Goal: Transaction & Acquisition: Purchase product/service

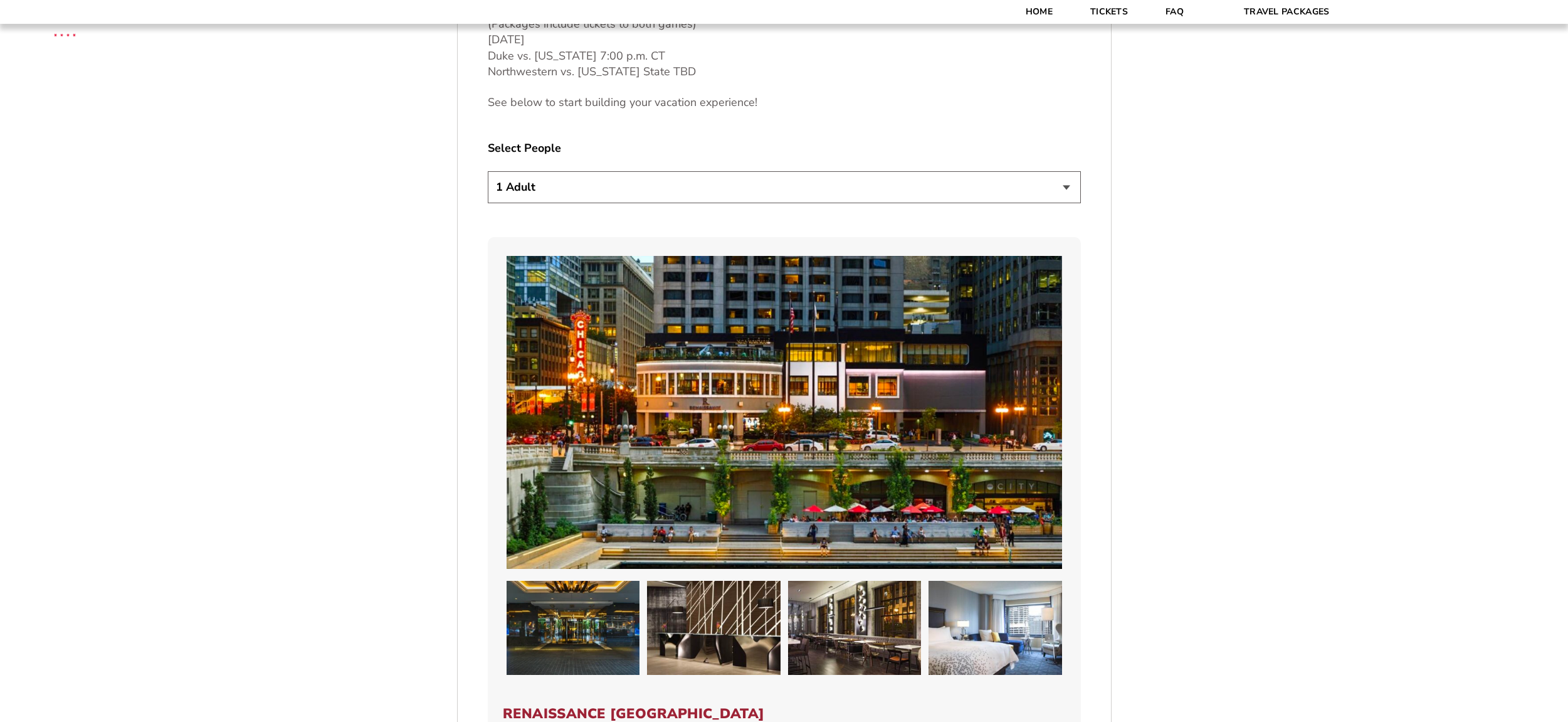
scroll to position [976, 0]
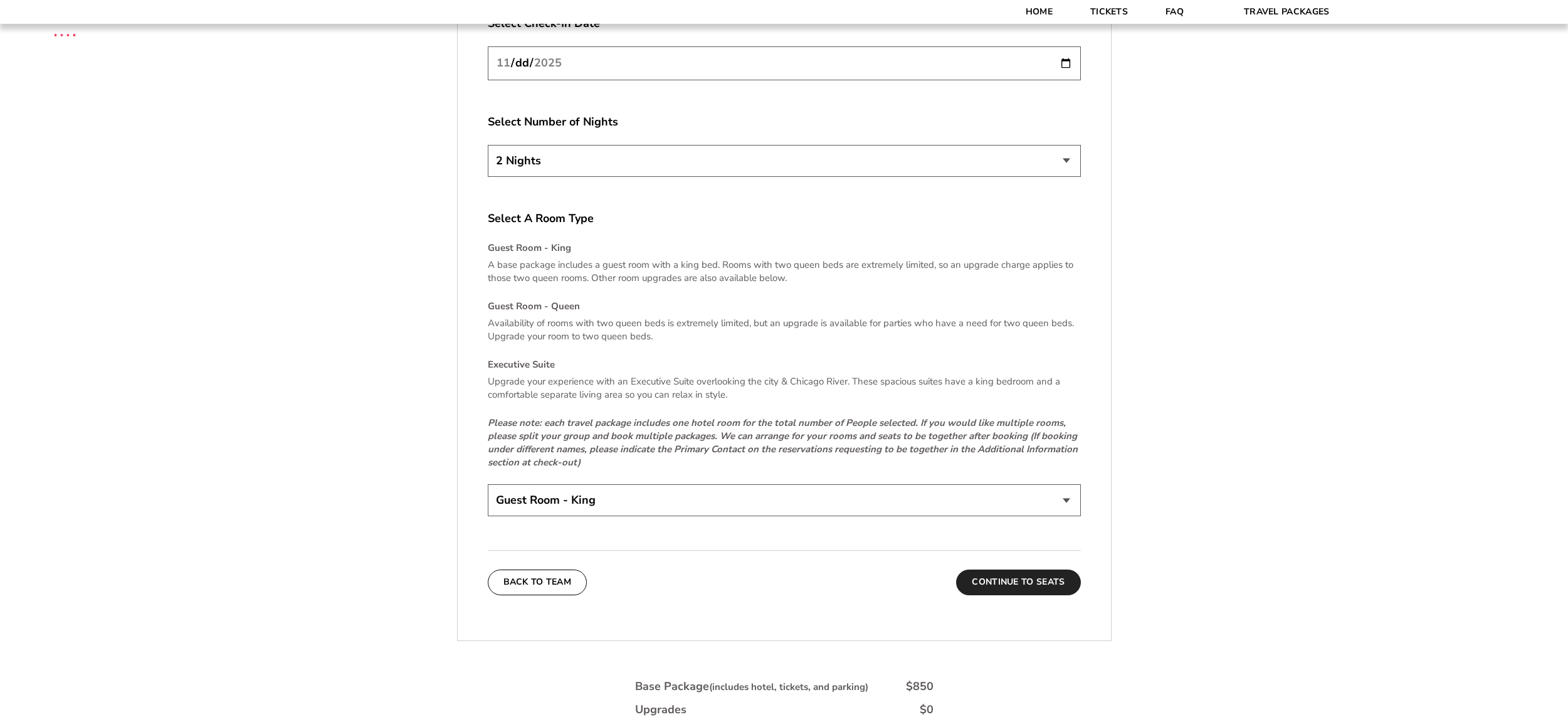
click at [1003, 583] on button "Continue To Seats" at bounding box center [1018, 582] width 124 height 25
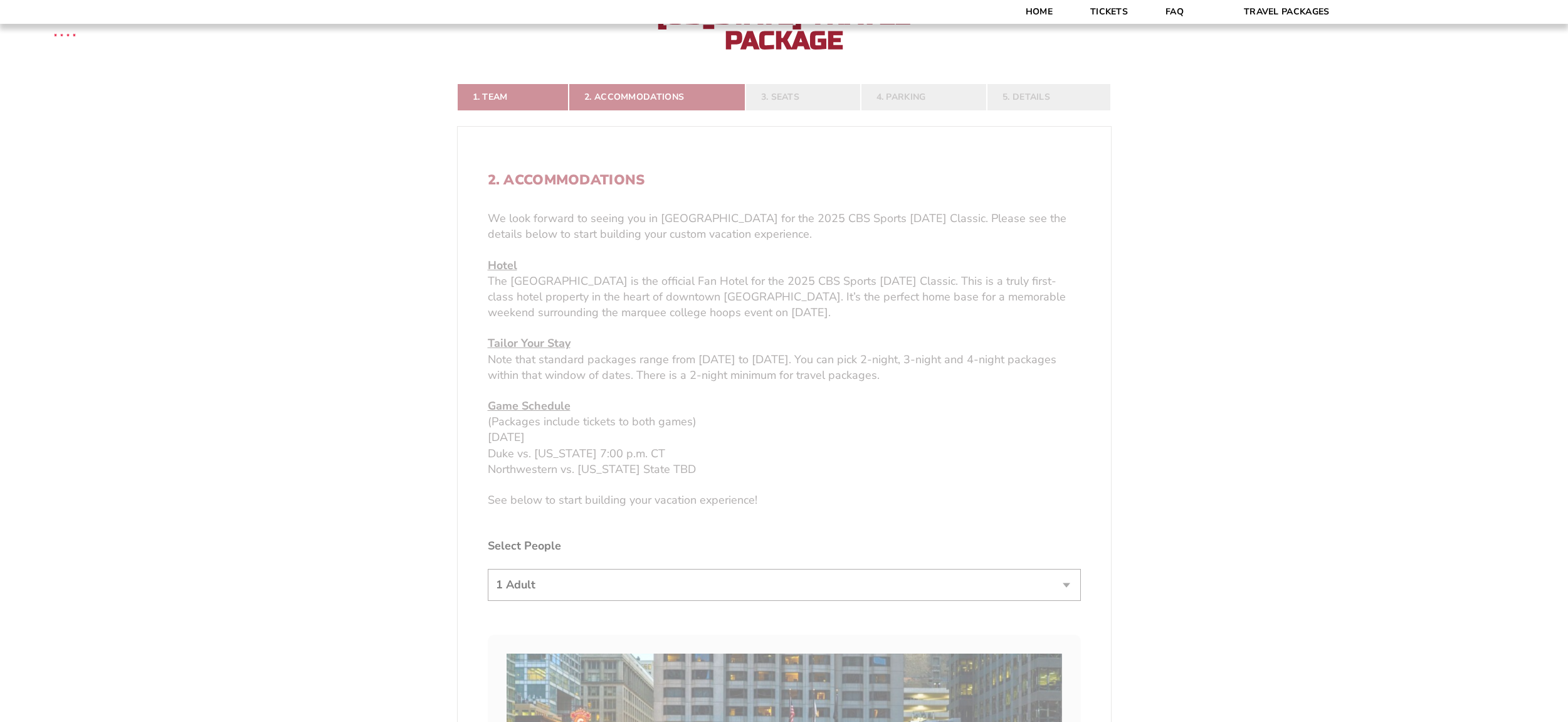
scroll to position [341, 0]
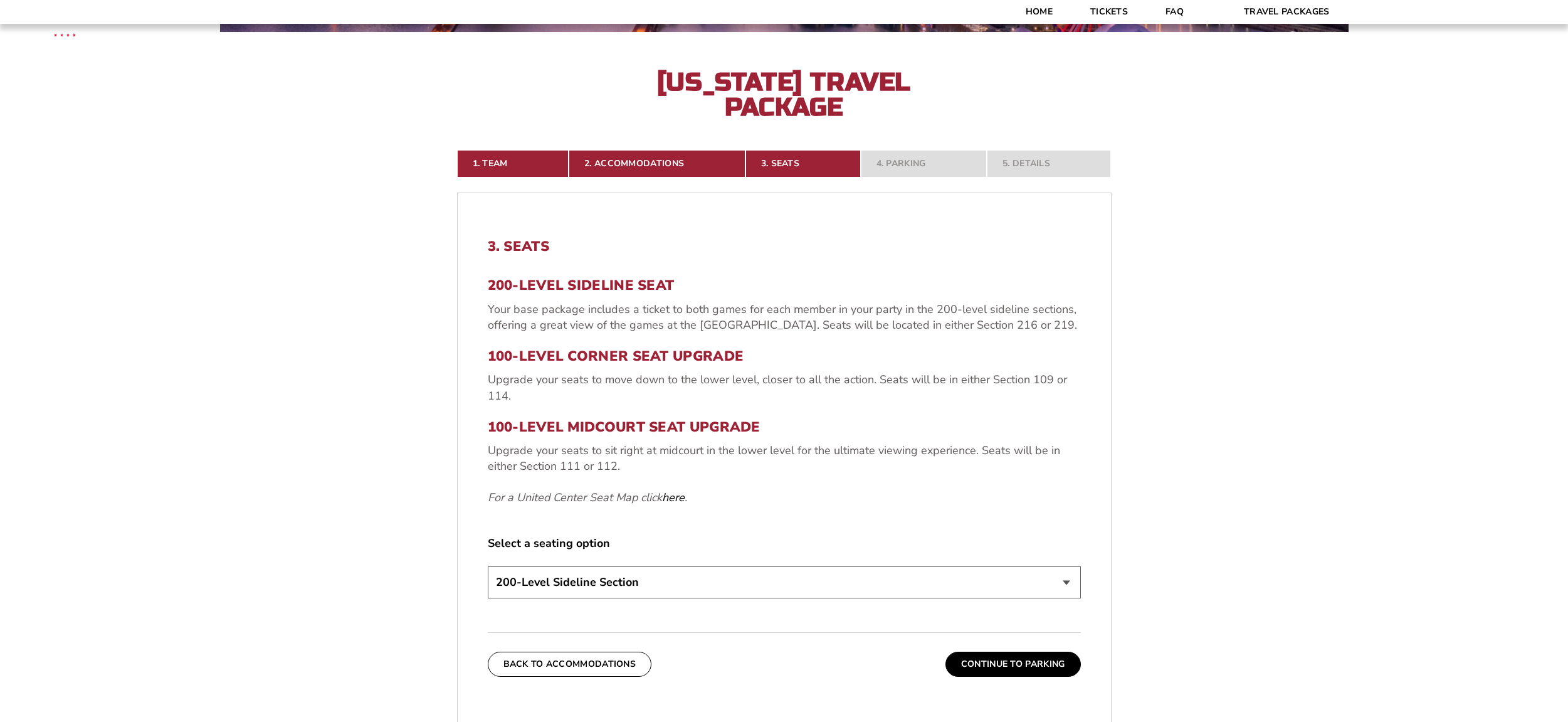
click at [576, 353] on h3 "100-Level Corner Seat Upgrade" at bounding box center [784, 356] width 593 height 16
click at [640, 426] on h3 "100-Level Midcourt Seat Upgrade" at bounding box center [784, 427] width 593 height 16
click at [605, 572] on select "200-Level Sideline Section 100-Level Corner Seat Upgrade (+$80 per person) 100-…" at bounding box center [784, 582] width 593 height 32
select select "100-Level Midcourt Seat Upgrade"
click at [488, 567] on select "200-Level Sideline Section 100-Level Corner Seat Upgrade (+$80 per person) 100-…" at bounding box center [784, 582] width 593 height 32
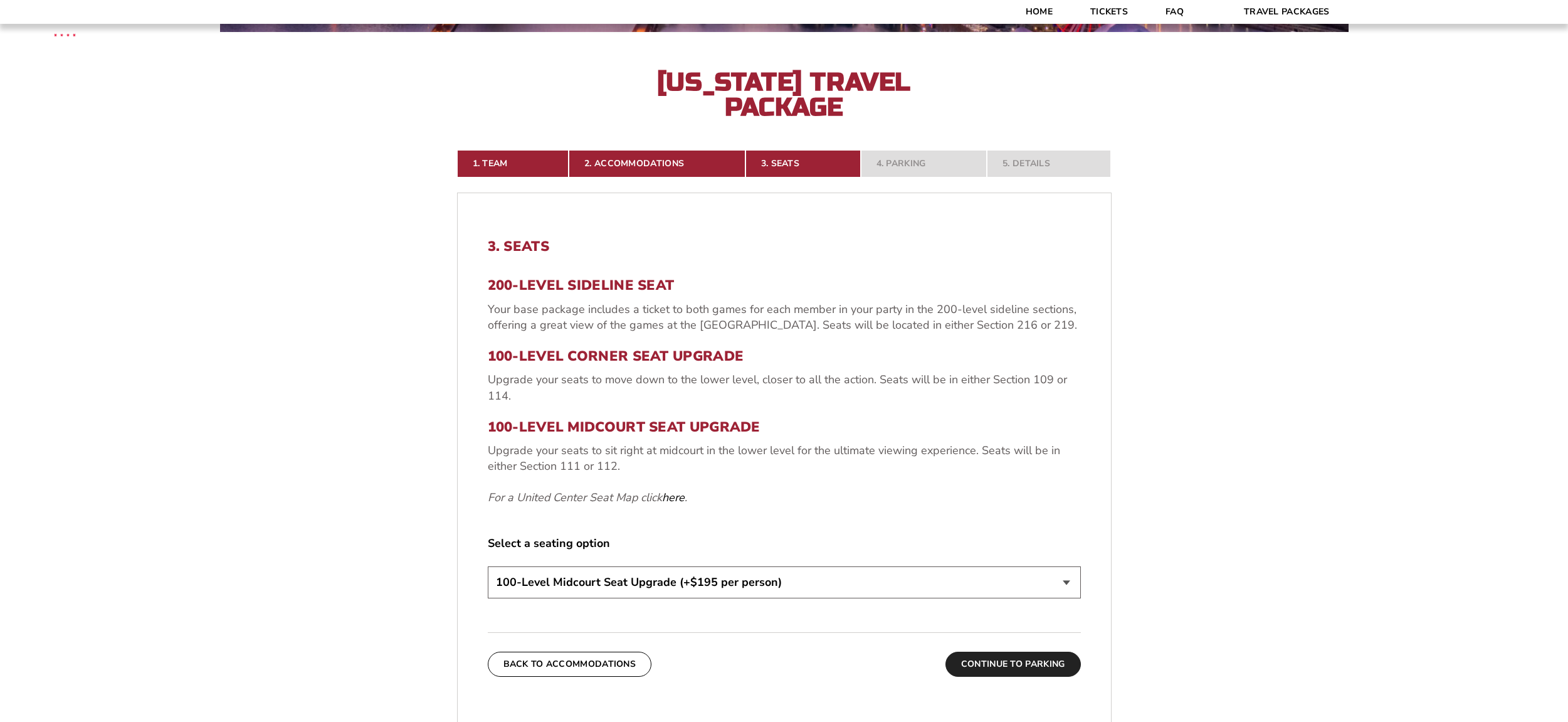
click at [1006, 660] on button "Continue To Parking" at bounding box center [1013, 664] width 135 height 25
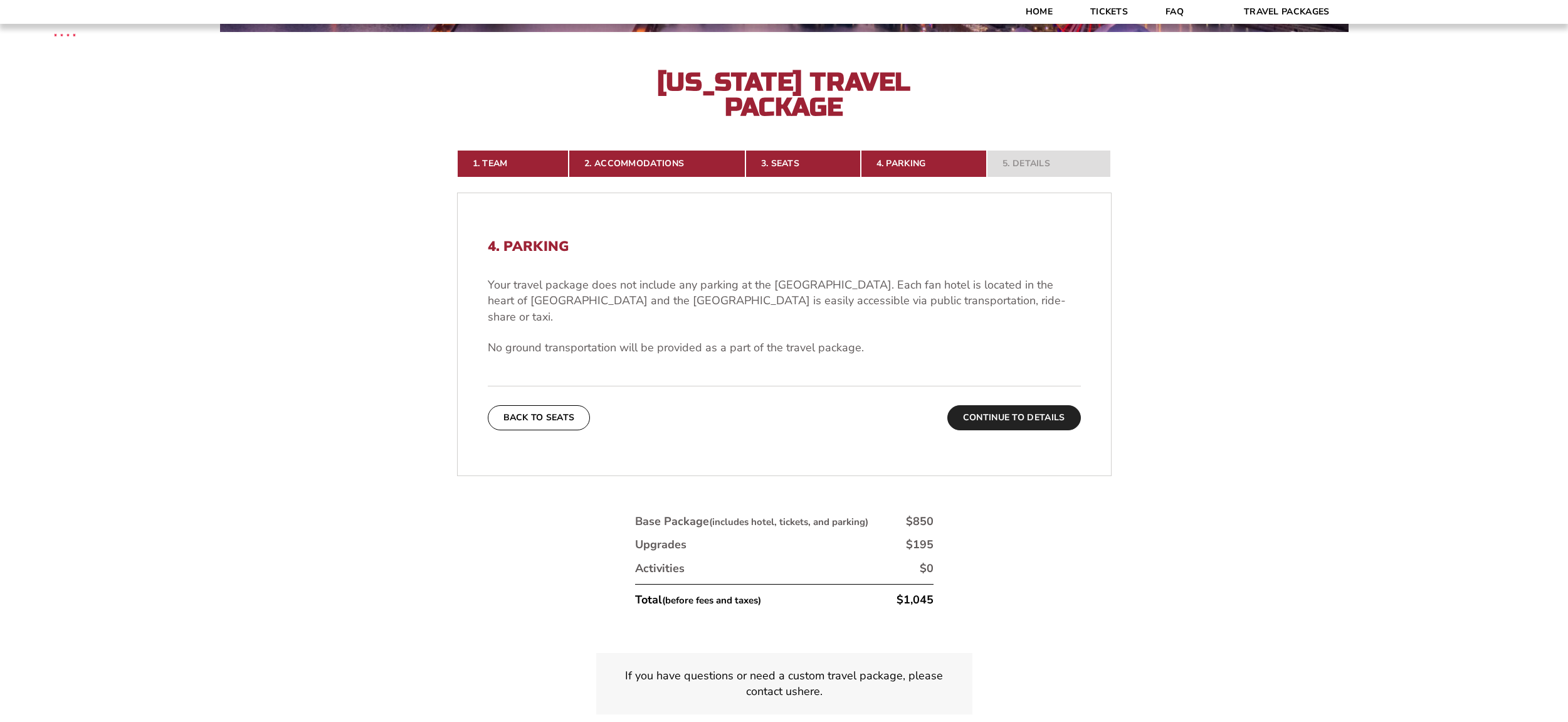
click at [997, 406] on button "Continue To Details" at bounding box center [1014, 418] width 133 height 25
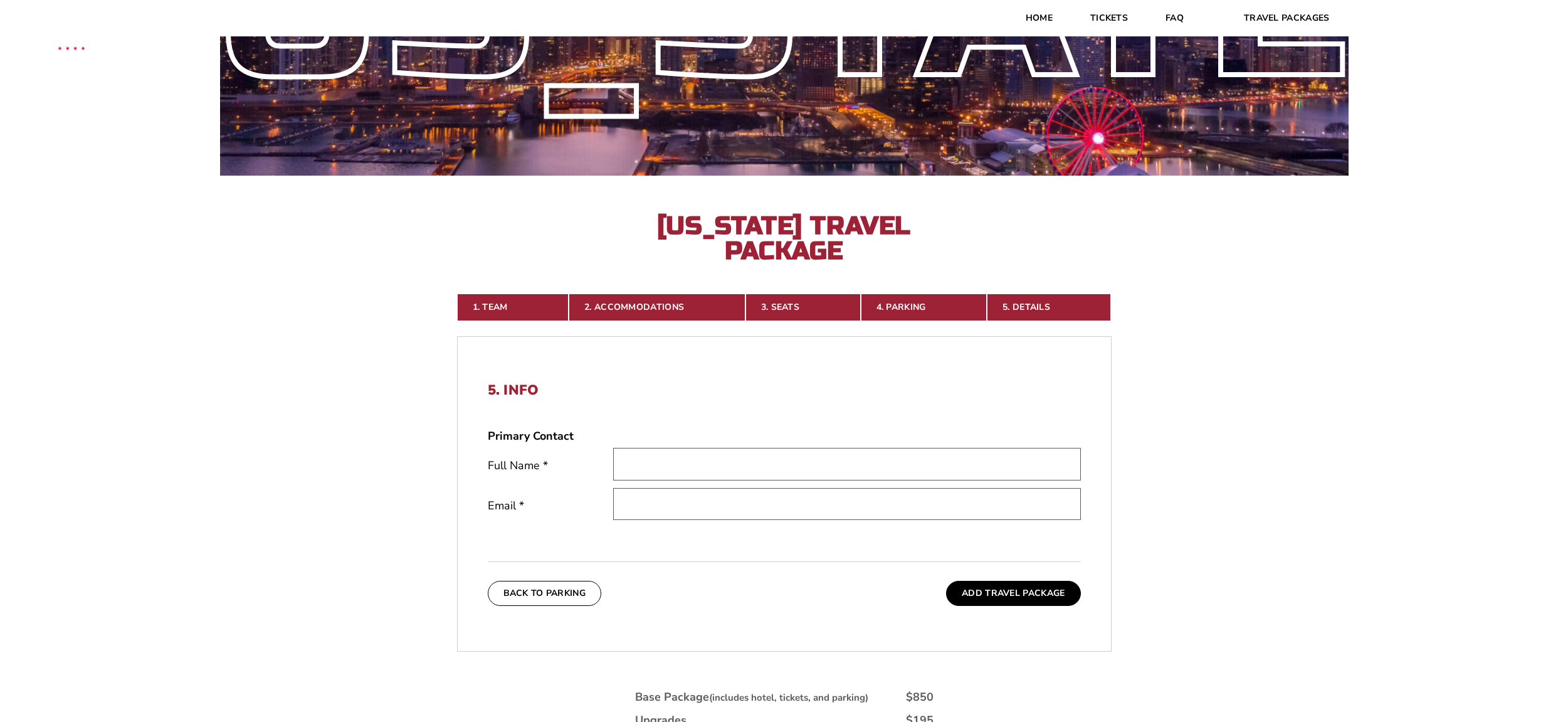
scroll to position [0, 0]
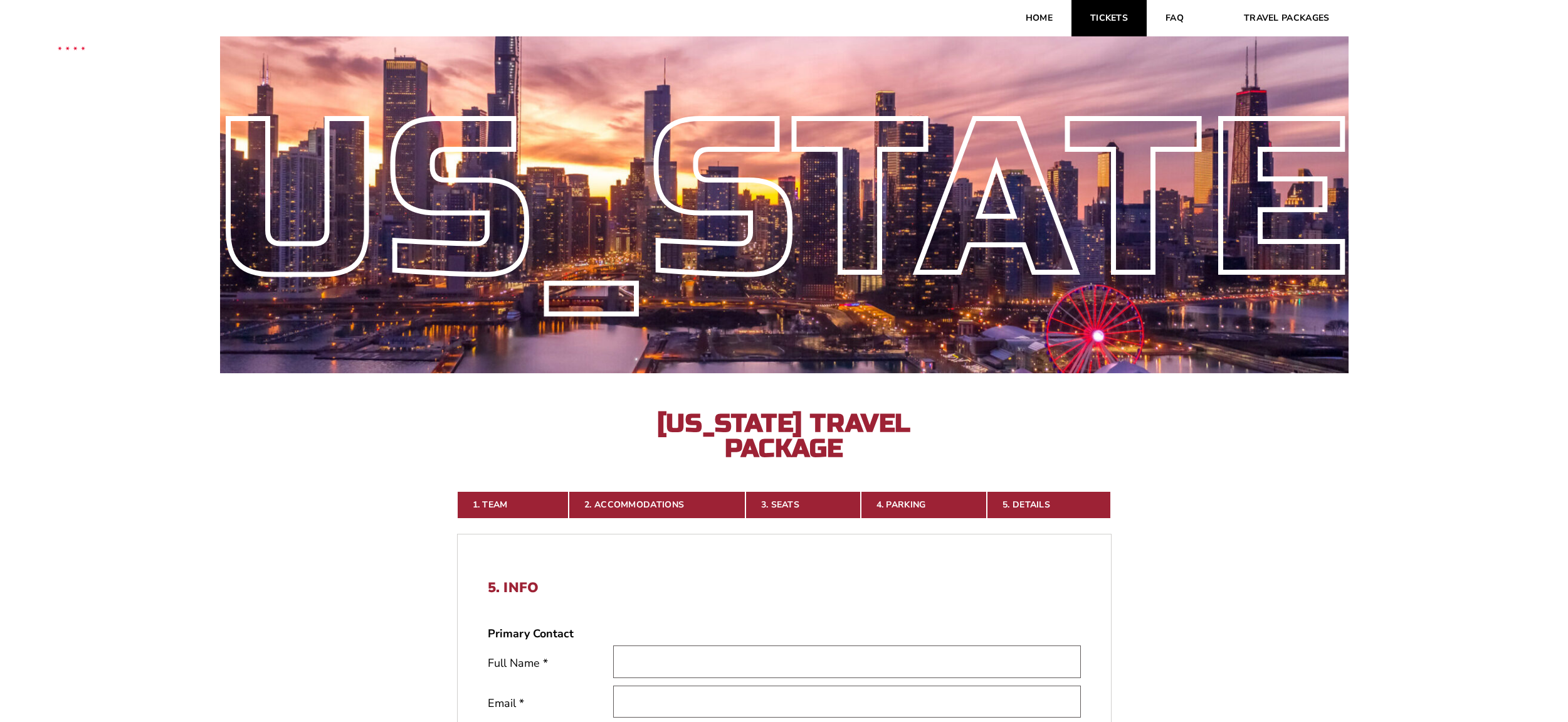
click at [1128, 21] on link "Tickets" at bounding box center [1109, 18] width 76 height 36
